Goal: Find specific page/section: Find specific page/section

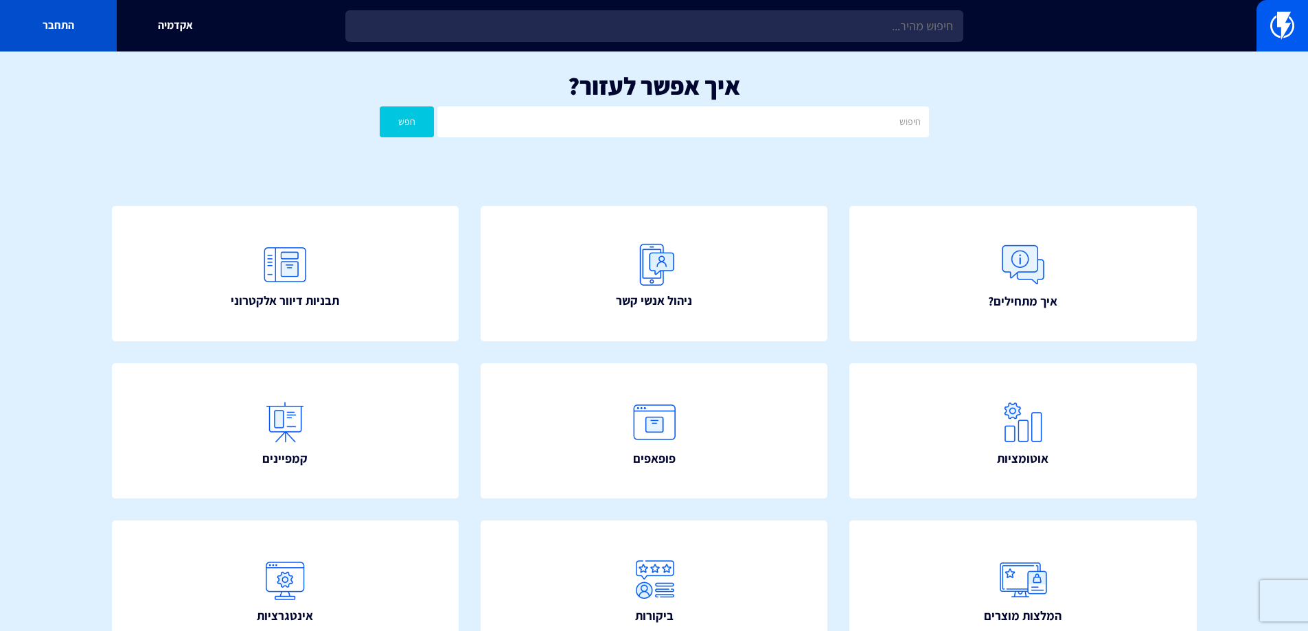
click at [67, 40] on link "התחבר" at bounding box center [58, 25] width 117 height 51
click at [48, 16] on link "התחבר" at bounding box center [58, 25] width 117 height 51
